Goal: Information Seeking & Learning: Learn about a topic

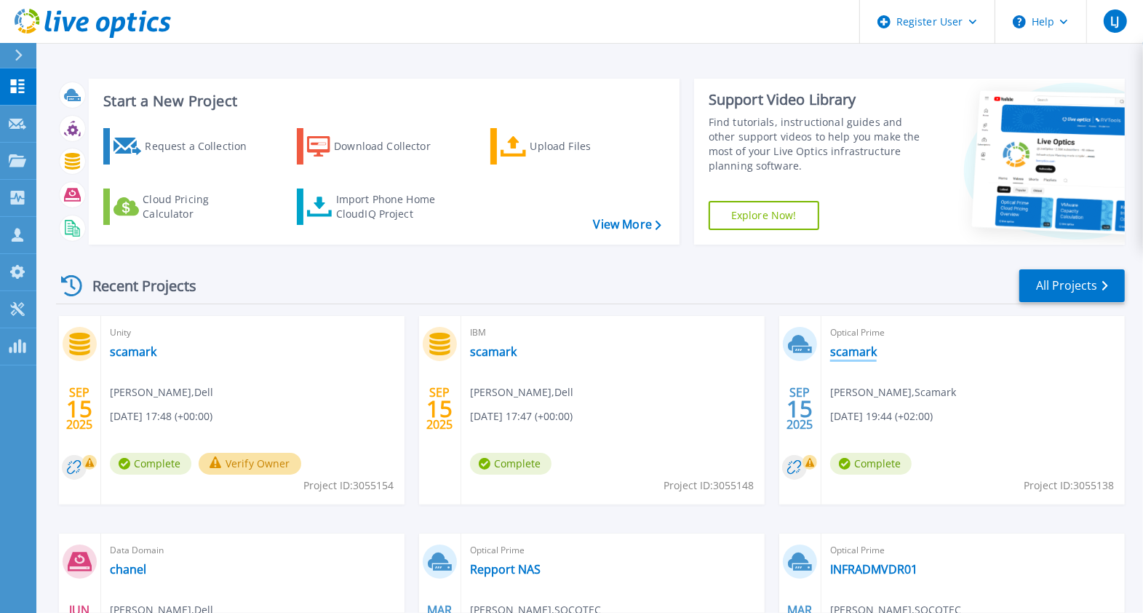
click at [845, 356] on link "scamark" at bounding box center [853, 351] width 47 height 15
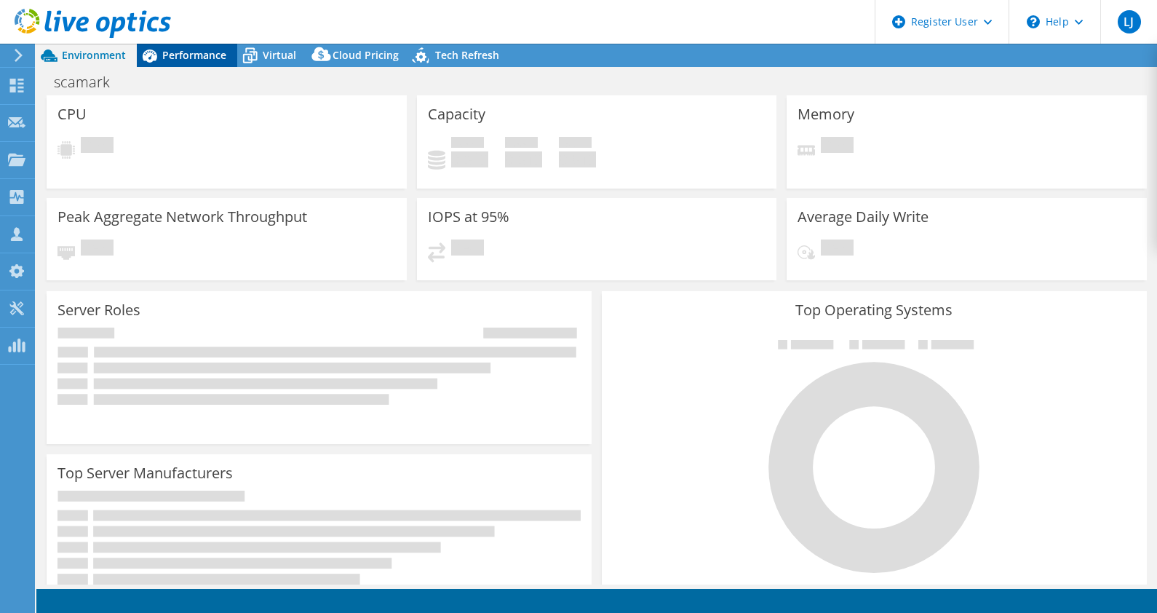
select select "USD"
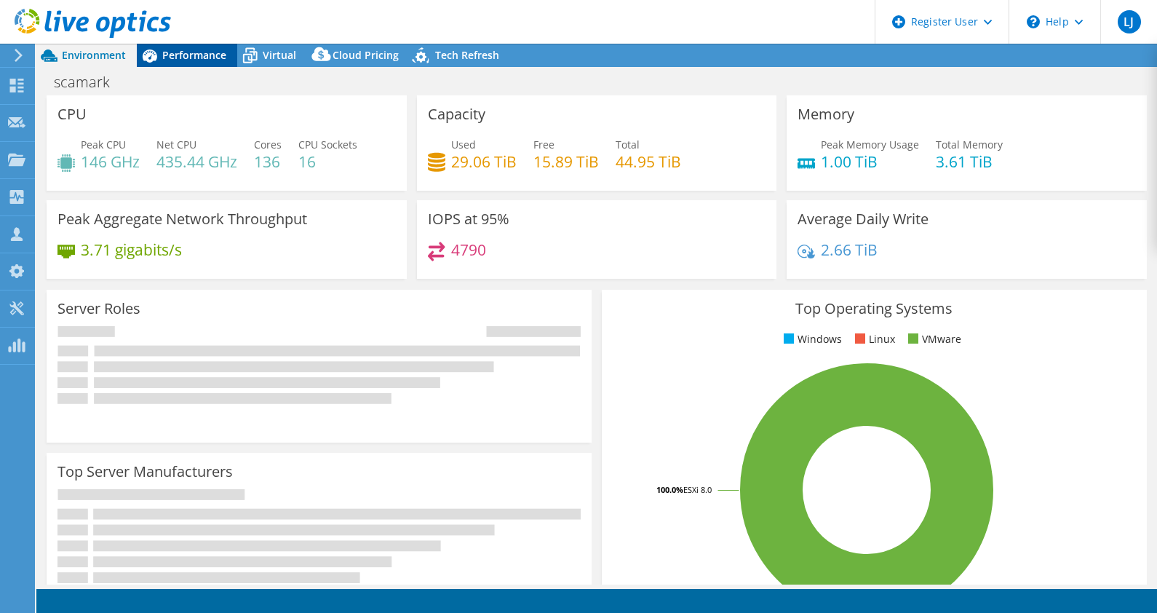
click at [173, 55] on span "Performance" at bounding box center [194, 55] width 64 height 14
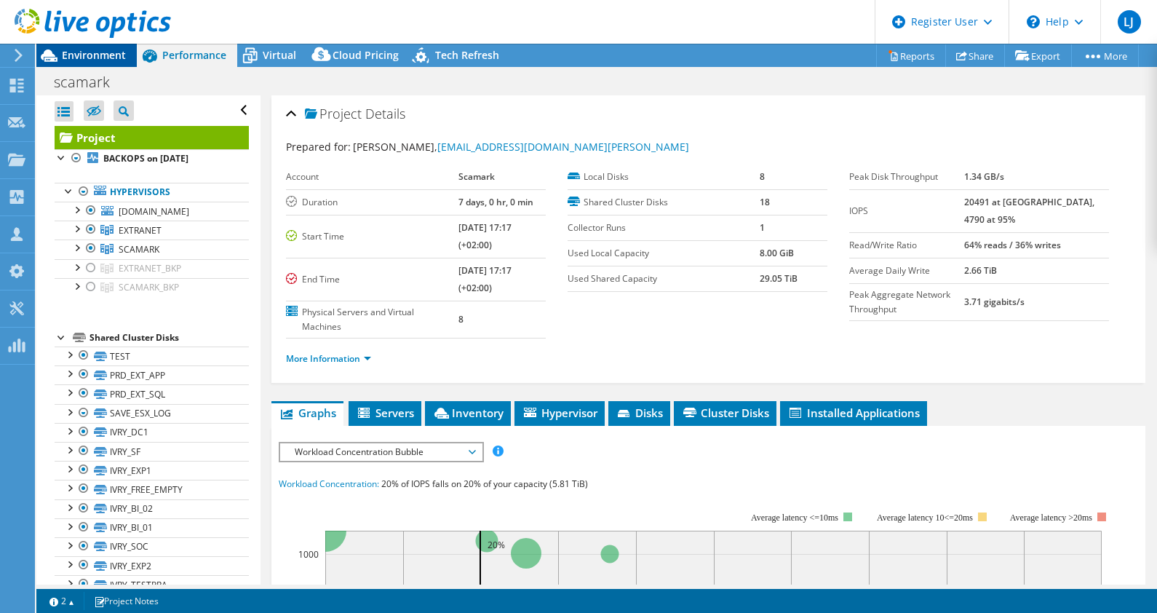
click at [84, 51] on span "Environment" at bounding box center [94, 55] width 64 height 14
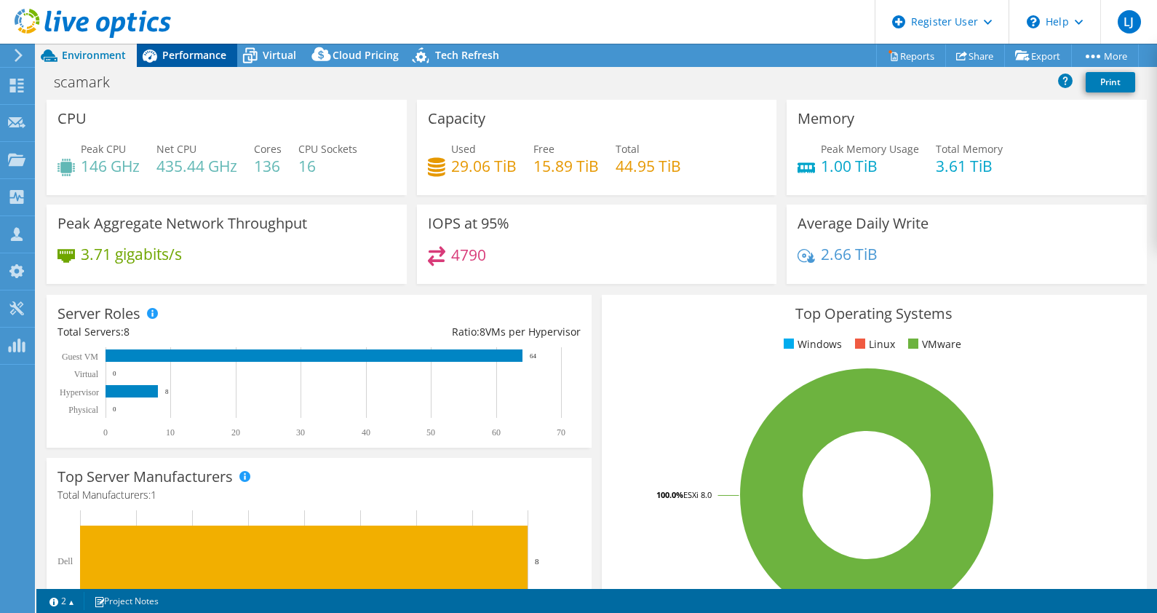
click at [180, 54] on span "Performance" at bounding box center [194, 55] width 64 height 14
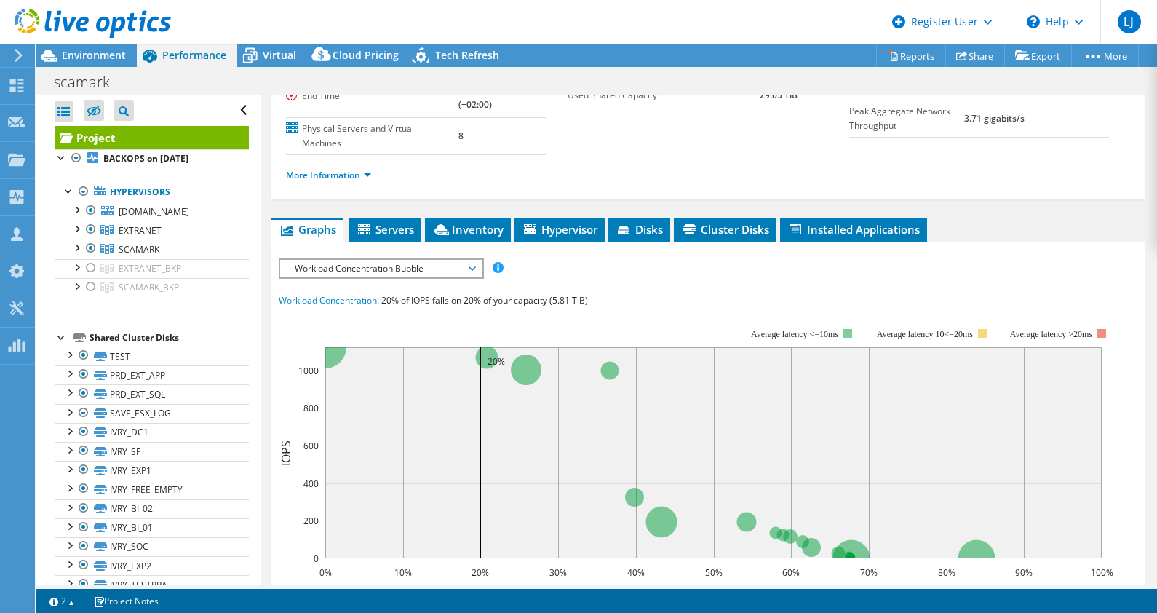
scroll to position [182, 0]
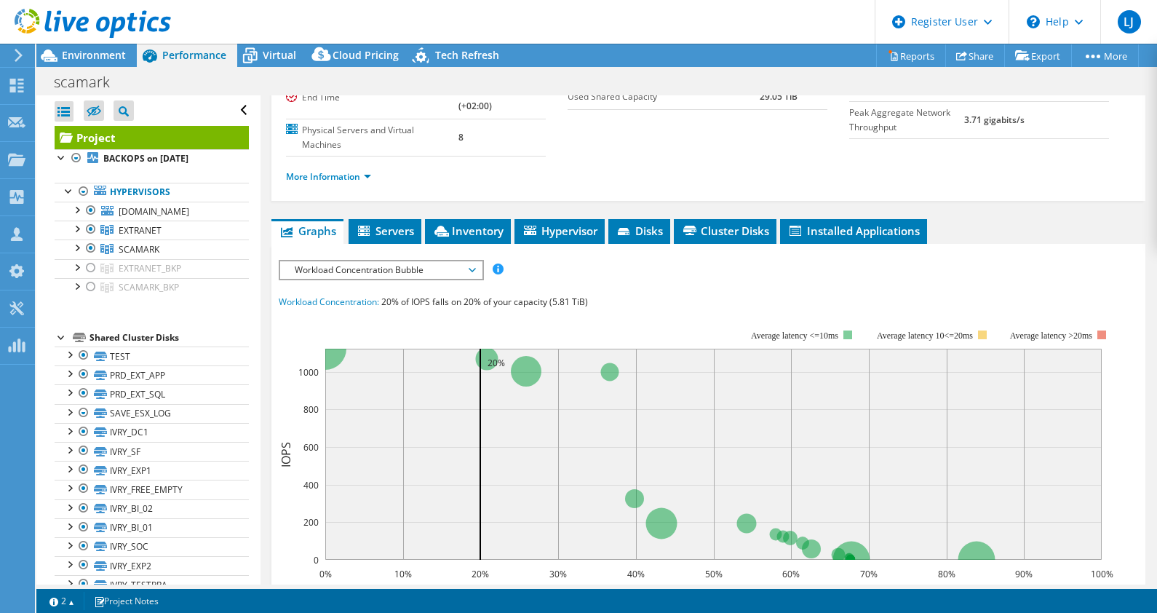
click at [458, 274] on span "Workload Concentration Bubble" at bounding box center [380, 269] width 187 height 17
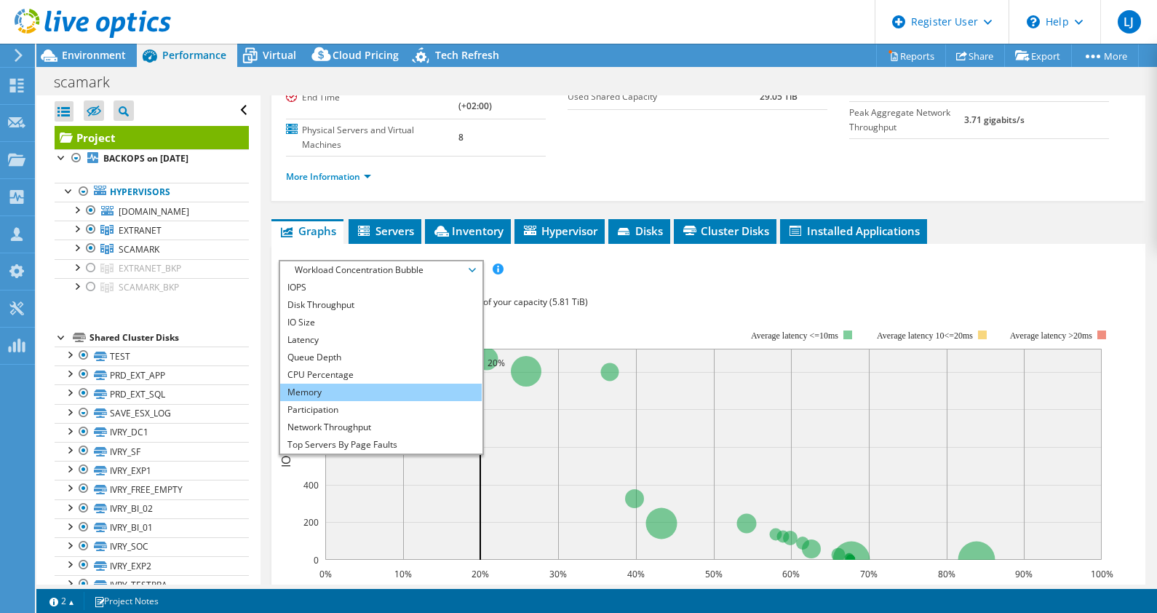
click at [388, 394] on li "Memory" at bounding box center [381, 391] width 202 height 17
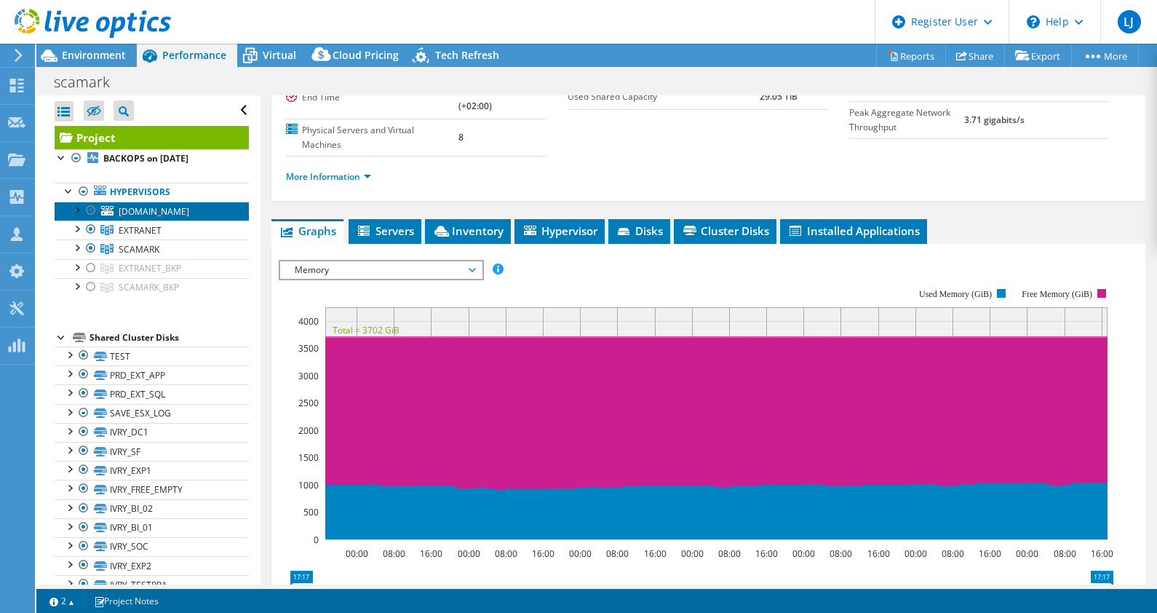
click at [143, 212] on span "[DOMAIN_NAME]" at bounding box center [154, 211] width 71 height 12
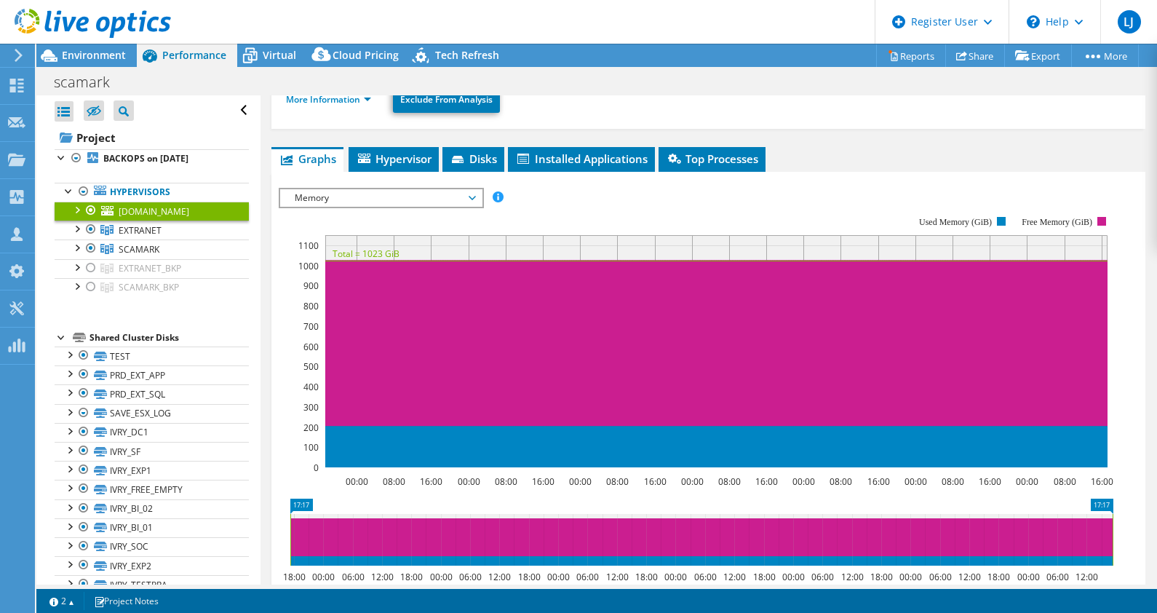
click at [562, 235] on rect at bounding box center [716, 351] width 782 height 232
click at [154, 185] on link "Hypervisors" at bounding box center [152, 192] width 194 height 19
click at [86, 211] on div at bounding box center [91, 210] width 15 height 17
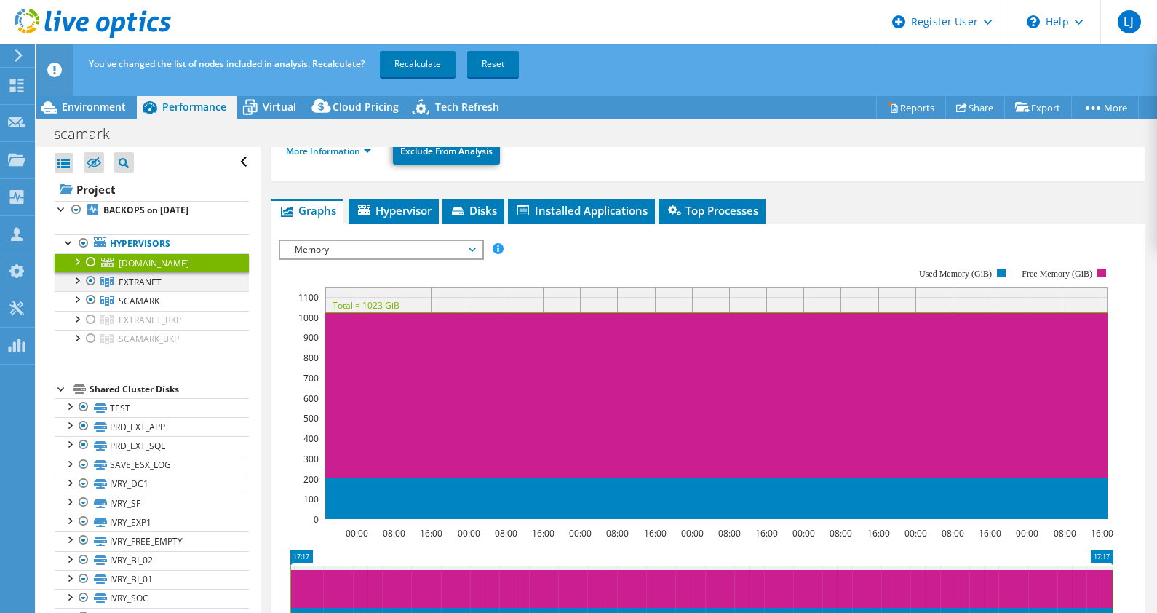
click at [89, 284] on div at bounding box center [91, 280] width 15 height 17
click at [89, 302] on div at bounding box center [91, 299] width 15 height 17
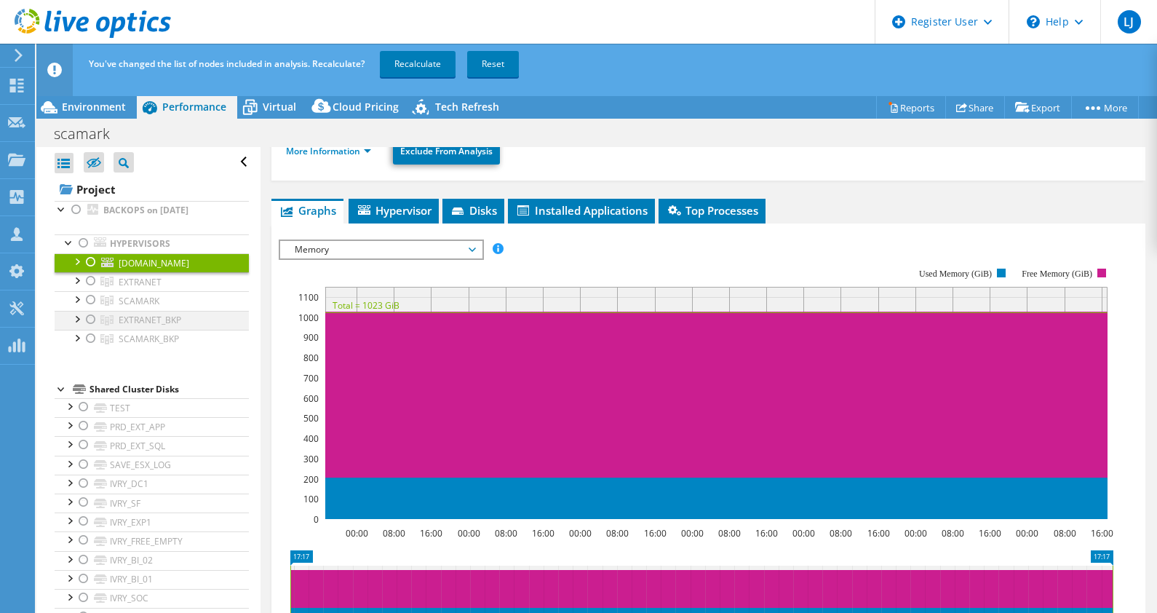
click at [92, 316] on div at bounding box center [91, 319] width 15 height 17
click at [90, 338] on div at bounding box center [91, 338] width 15 height 17
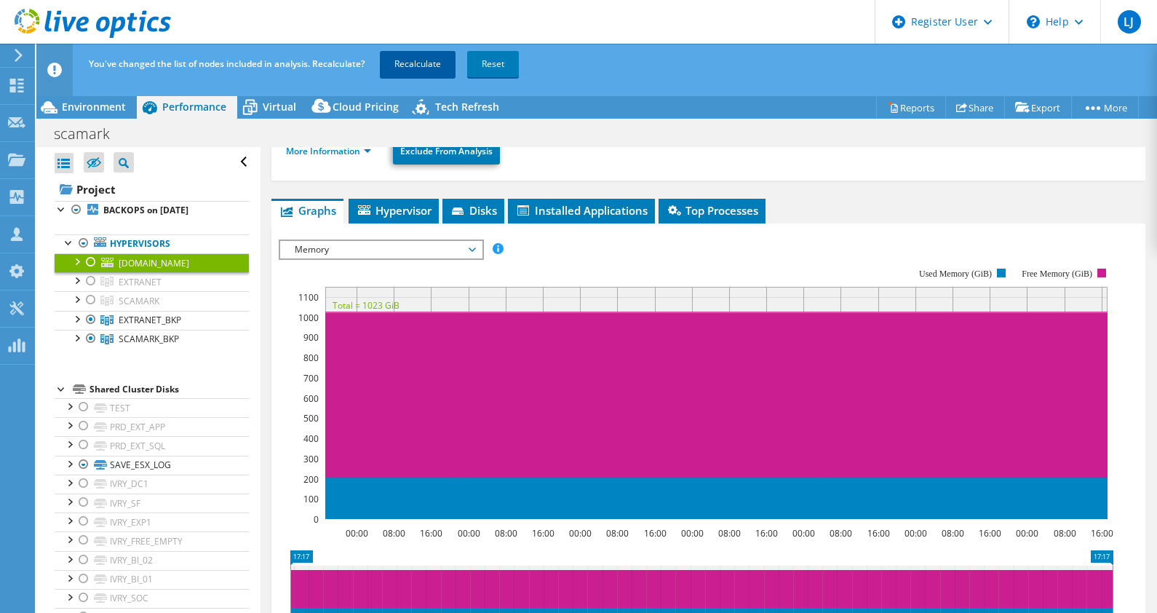
click at [411, 64] on link "Recalculate" at bounding box center [418, 64] width 76 height 26
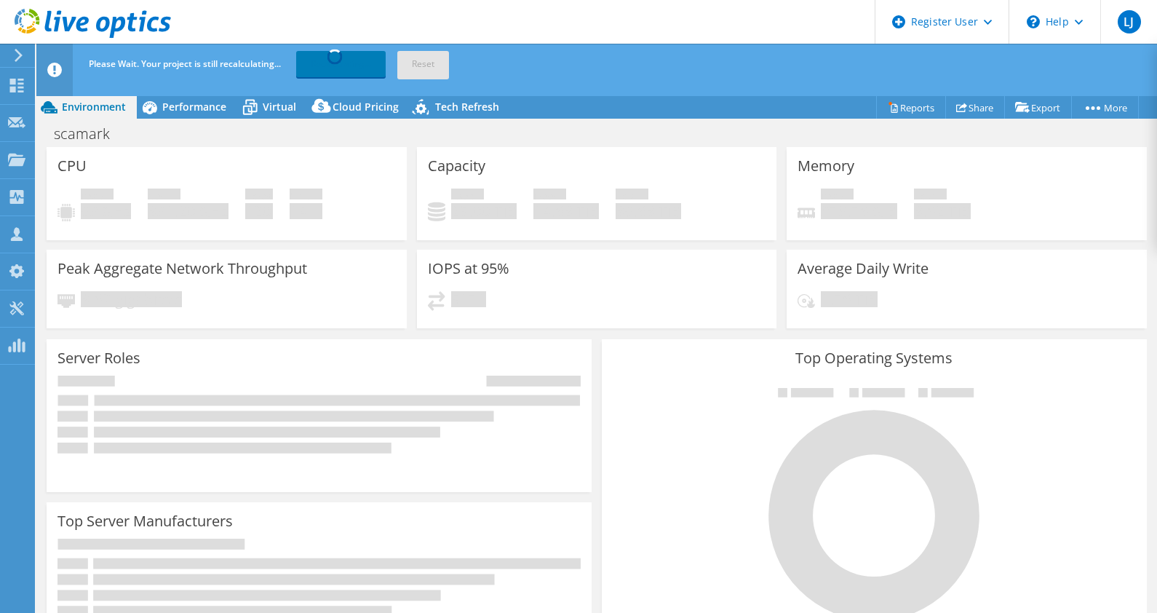
select select "USD"
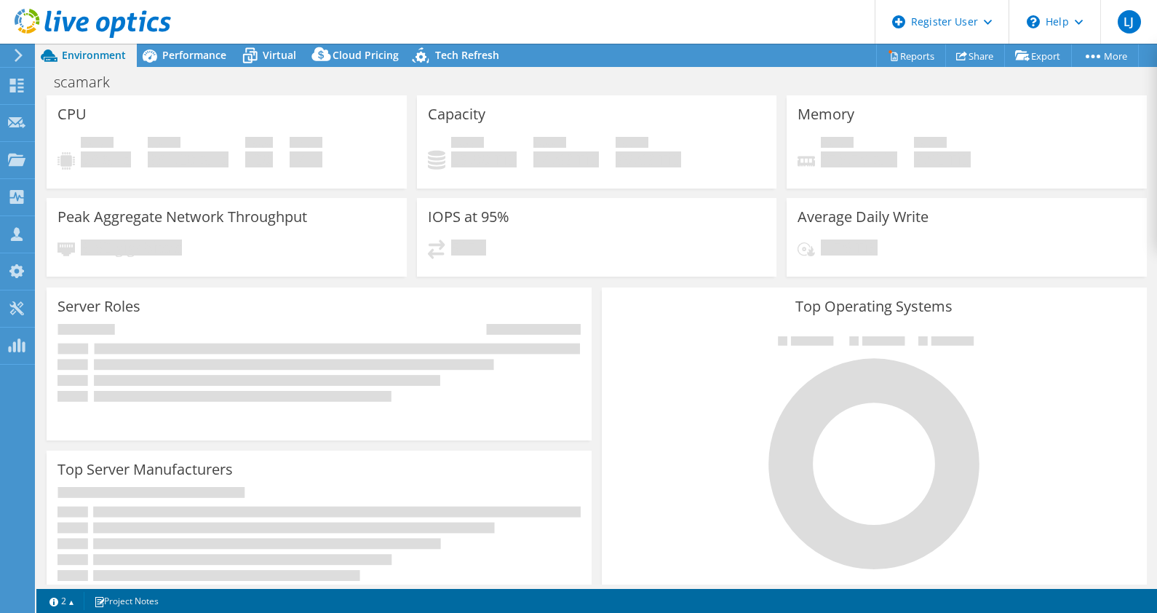
click at [562, 96] on div "Capacity Used 25.00 TiB Free 14.63 TiB Total 39.63 TiB" at bounding box center [597, 141] width 360 height 93
click at [551, 130] on div "Capacity Used 25.00 TiB Free 14.63 TiB Total 39.63 TiB" at bounding box center [597, 141] width 360 height 93
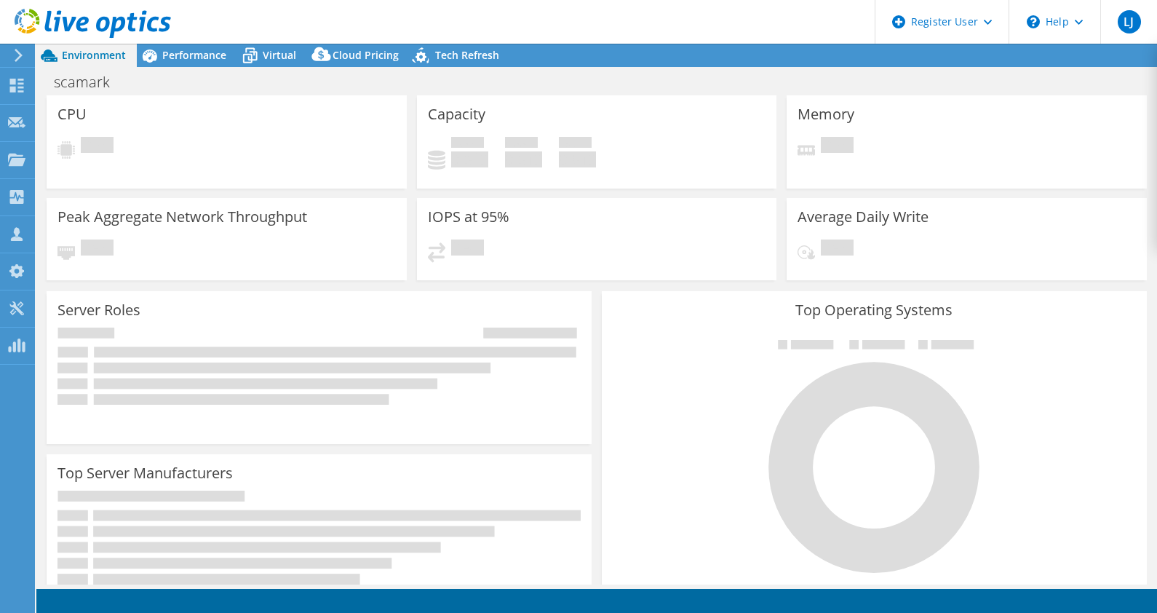
select select "USD"
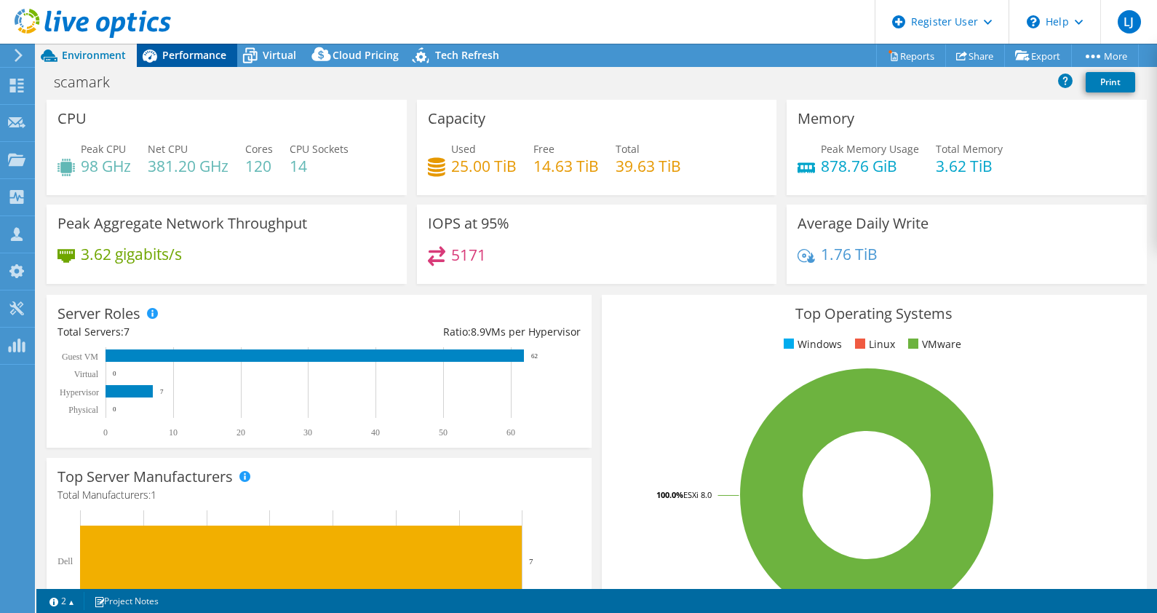
click at [201, 55] on span "Performance" at bounding box center [194, 55] width 64 height 14
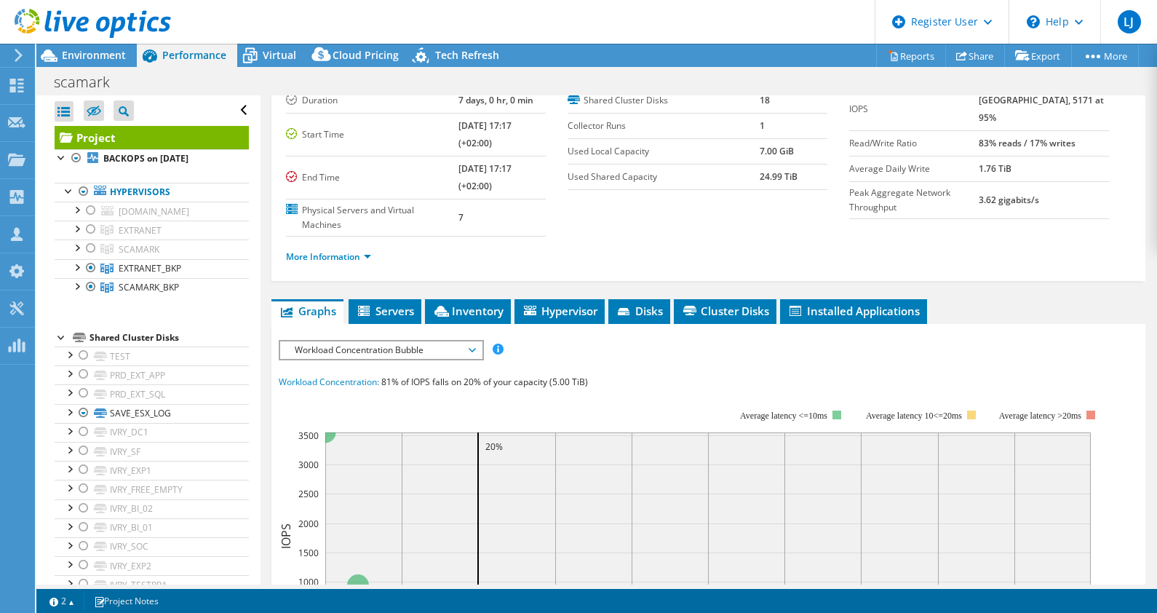
scroll to position [103, 0]
click at [415, 346] on span "Workload Concentration Bubble" at bounding box center [380, 348] width 187 height 17
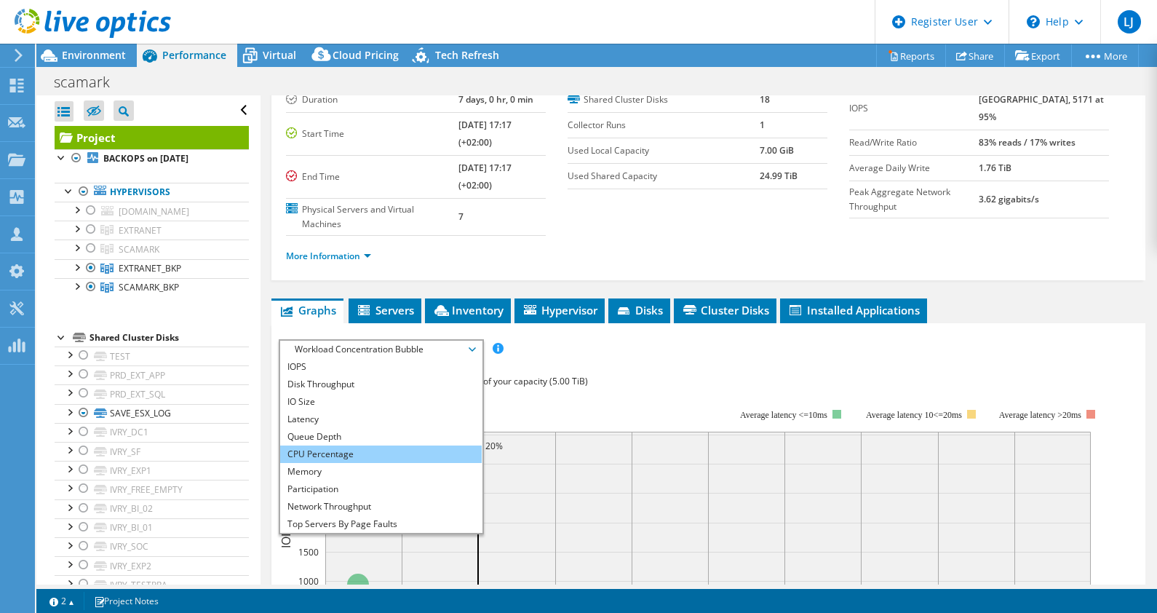
click at [359, 451] on li "CPU Percentage" at bounding box center [381, 453] width 202 height 17
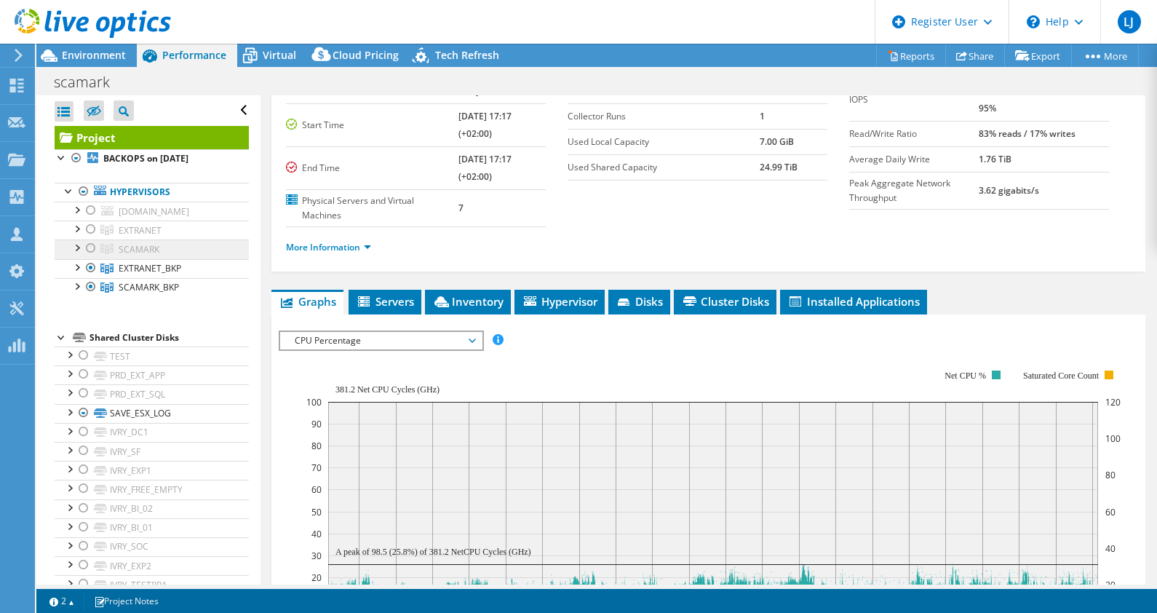
scroll to position [111, 0]
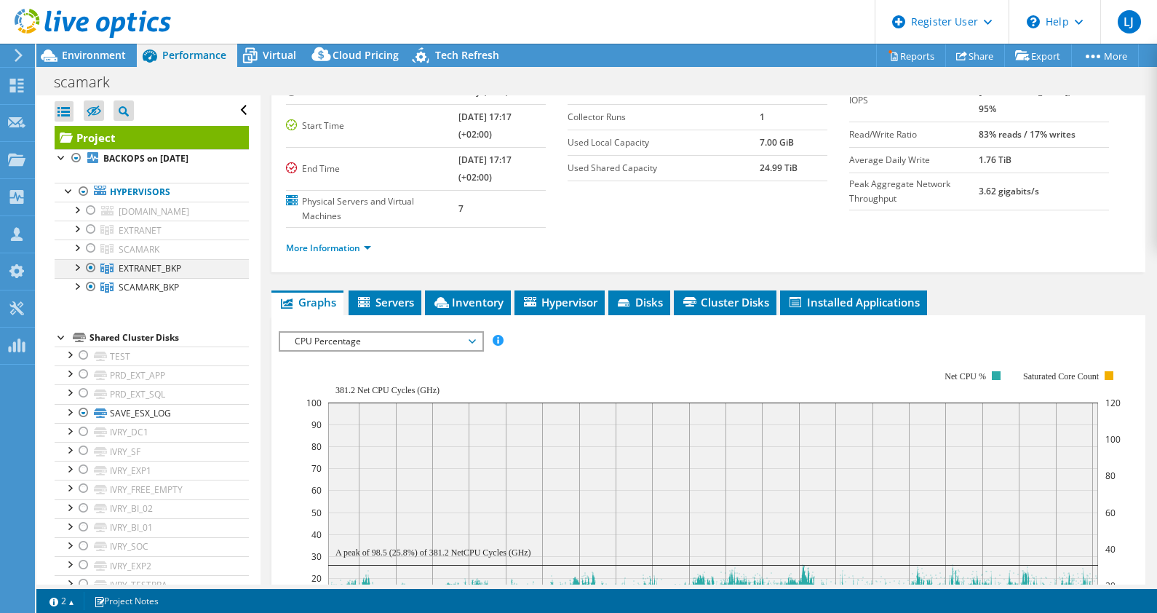
click at [89, 266] on div at bounding box center [91, 267] width 15 height 17
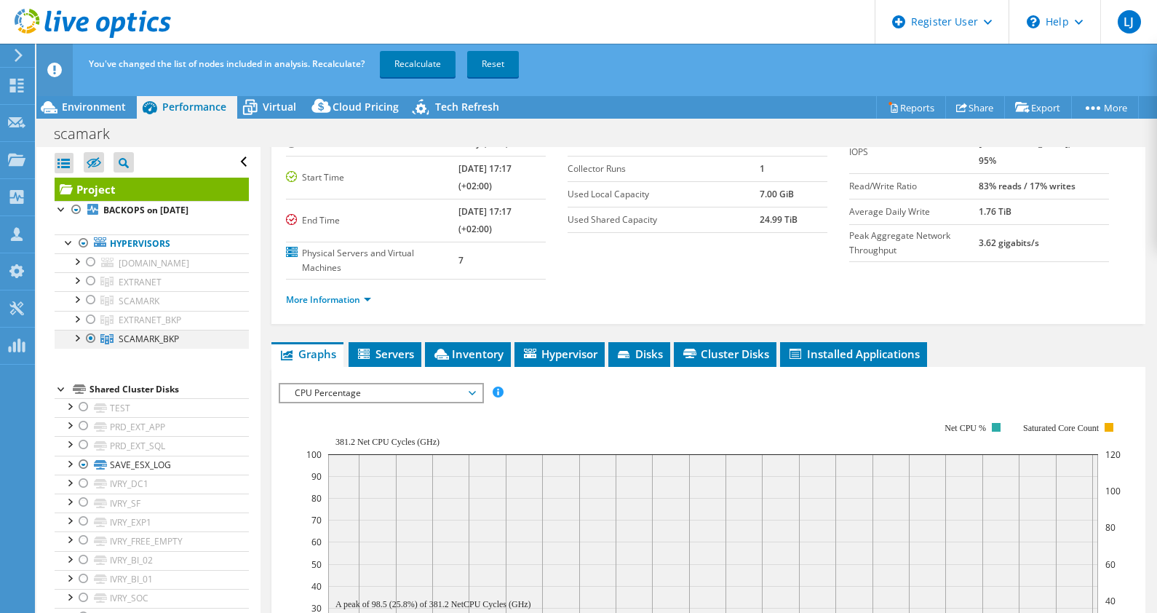
click at [92, 337] on div at bounding box center [91, 338] width 15 height 17
click at [91, 260] on div at bounding box center [91, 261] width 15 height 17
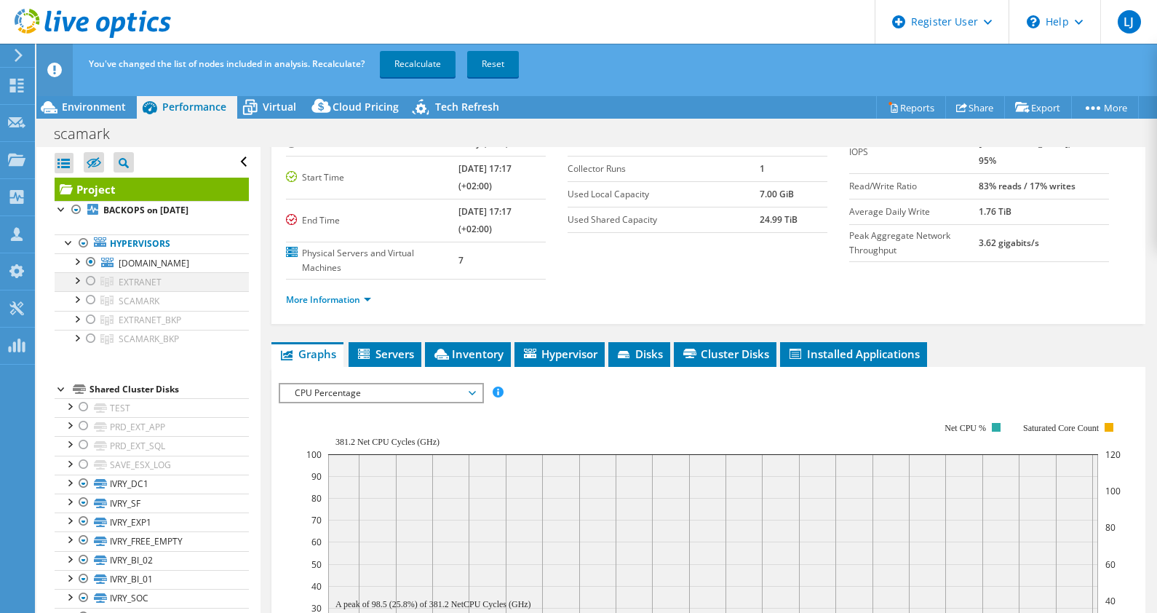
click at [91, 277] on div at bounding box center [91, 280] width 15 height 17
click at [95, 295] on div at bounding box center [91, 299] width 15 height 17
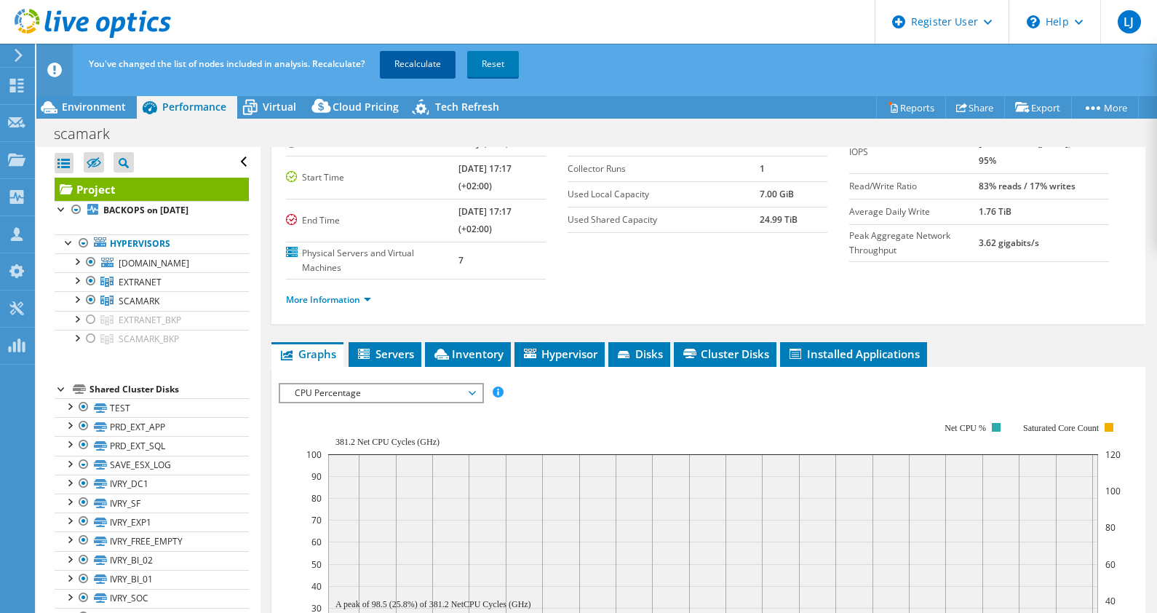
click at [427, 57] on link "Recalculate" at bounding box center [418, 64] width 76 height 26
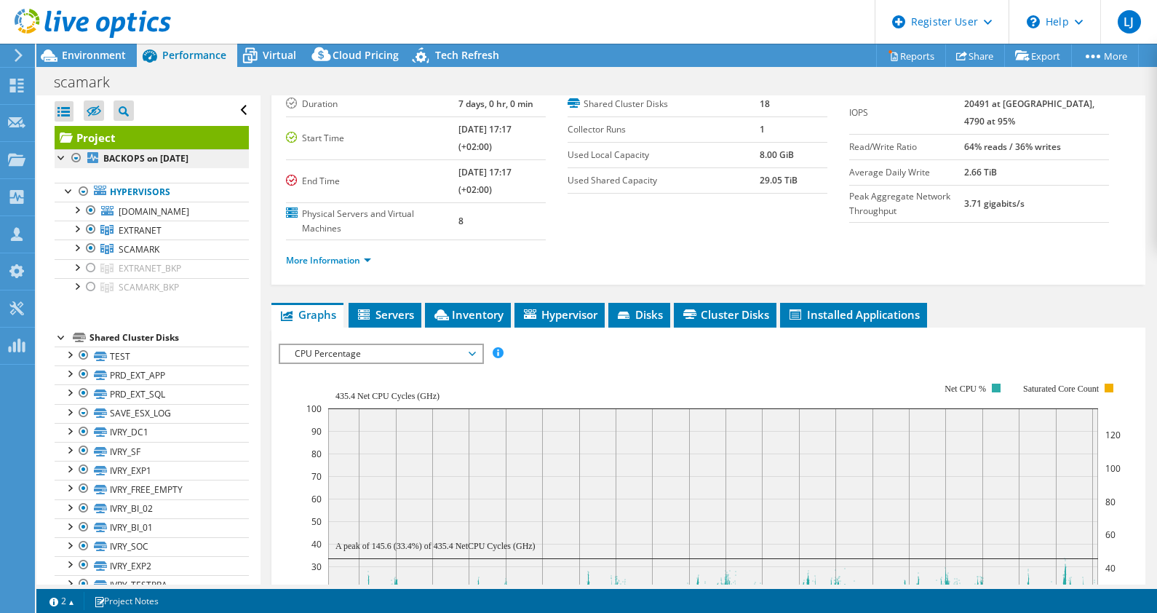
scroll to position [97, 0]
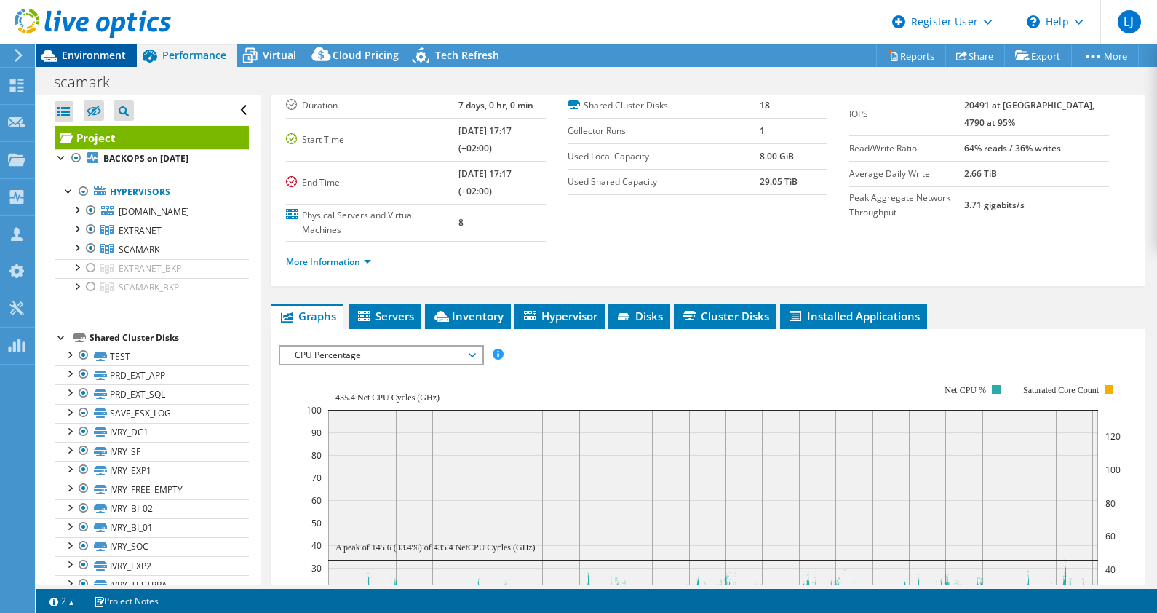
click at [87, 58] on span "Environment" at bounding box center [94, 55] width 64 height 14
